Goal: Navigation & Orientation: Go to known website

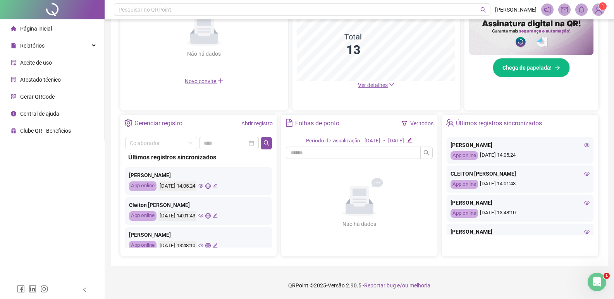
scroll to position [77, 0]
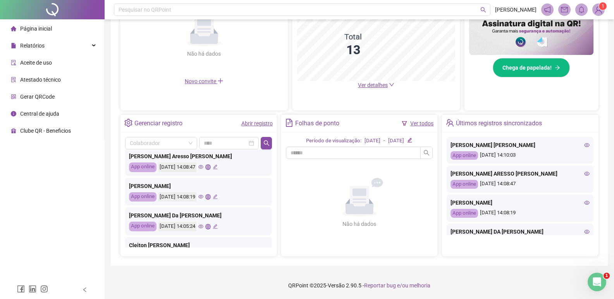
scroll to position [116, 0]
